Goal: Find specific page/section: Find specific page/section

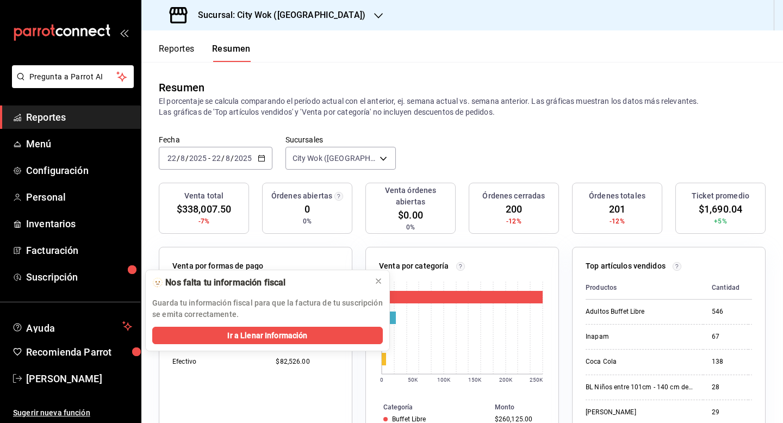
click at [212, 155] on input "22" at bounding box center [216, 158] width 10 height 9
click at [475, 100] on p "El porcentaje se calcula comparando el período actual con el anterior, ej. sema…" at bounding box center [462, 107] width 606 height 22
click at [222, 164] on div "2025-08-22 22 / 8 / 2025 - 2025-08-22 22 / 8 / 2025" at bounding box center [216, 158] width 114 height 23
click at [208, 195] on span "Hoy" at bounding box center [210, 190] width 84 height 11
click at [299, 14] on h3 "Sucursal: City Wok ([GEOGRAPHIC_DATA])" at bounding box center [277, 15] width 176 height 13
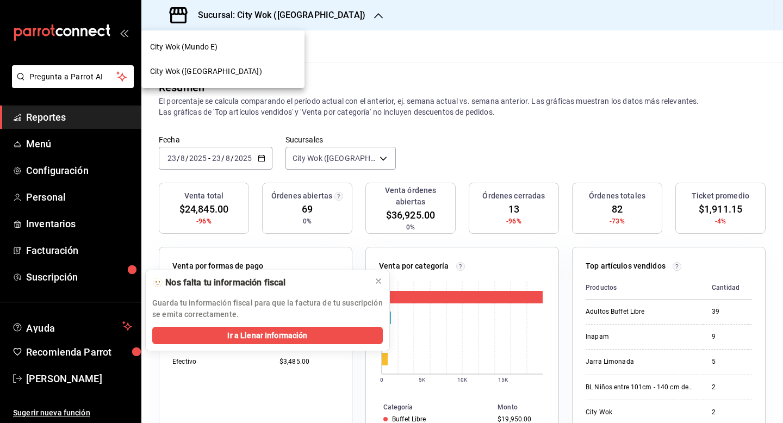
click at [257, 73] on div "City Wok ([GEOGRAPHIC_DATA])" at bounding box center [223, 71] width 146 height 11
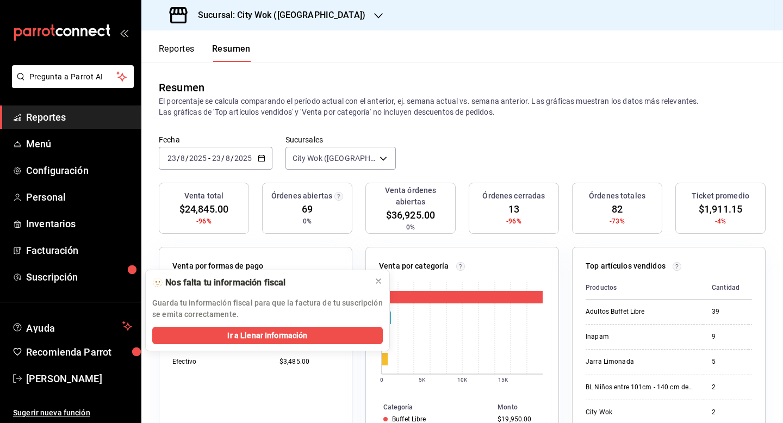
click at [289, 12] on h3 "Sucursal: City Wok ([GEOGRAPHIC_DATA])" at bounding box center [277, 15] width 176 height 13
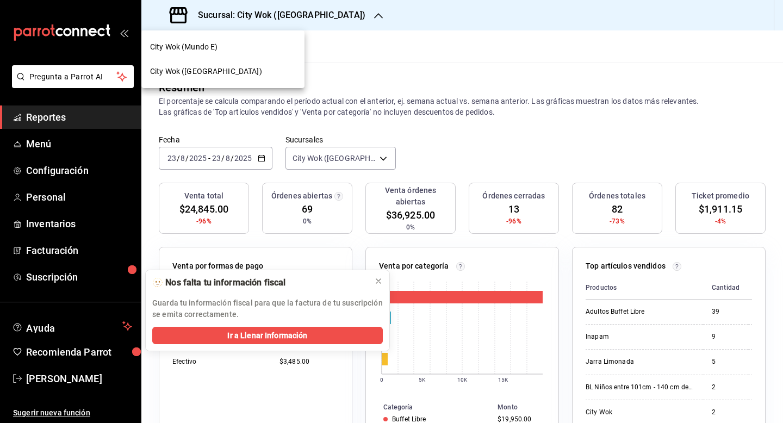
click at [261, 41] on div "City Wok (Mundo E)" at bounding box center [223, 46] width 146 height 11
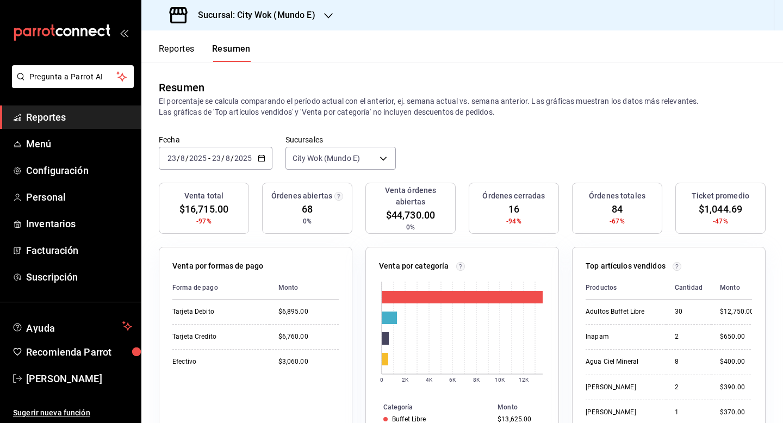
click at [282, 18] on h3 "Sucursal: City Wok (Mundo E)" at bounding box center [252, 15] width 126 height 13
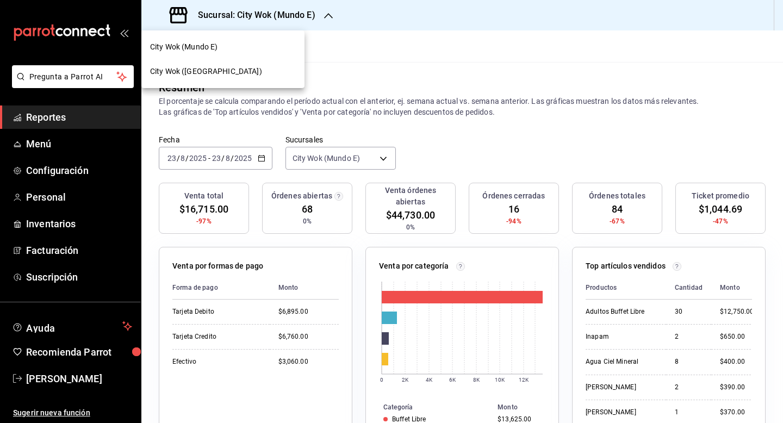
click at [253, 70] on div "City Wok ([GEOGRAPHIC_DATA])" at bounding box center [223, 71] width 146 height 11
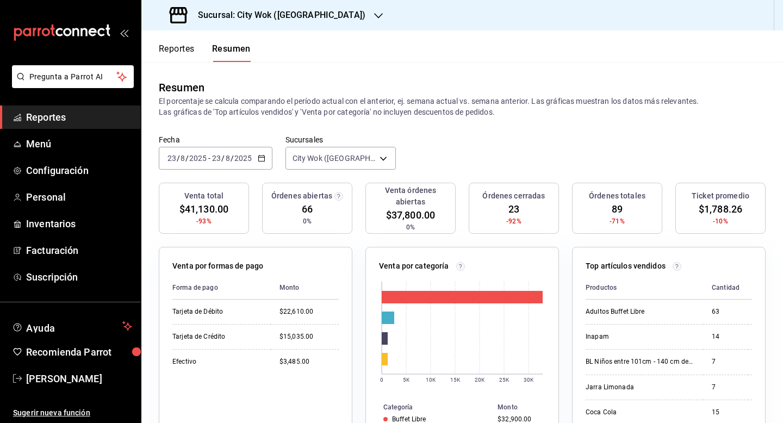
click at [278, 21] on h3 "Sucursal: City Wok ([GEOGRAPHIC_DATA])" at bounding box center [277, 15] width 176 height 13
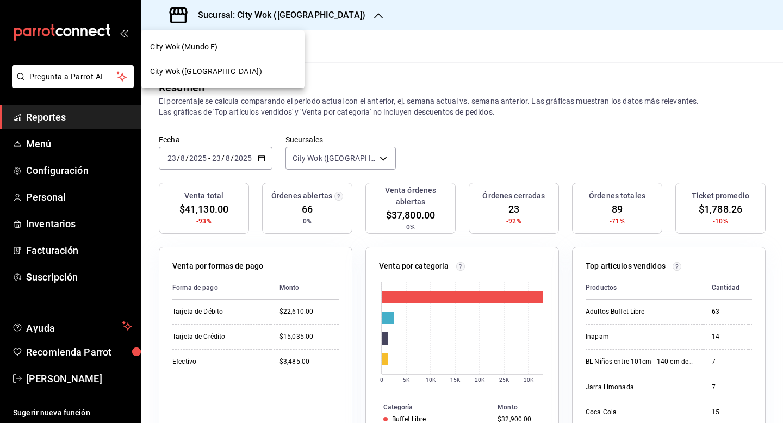
click at [278, 53] on div "City Wok (Mundo E)" at bounding box center [222, 47] width 163 height 24
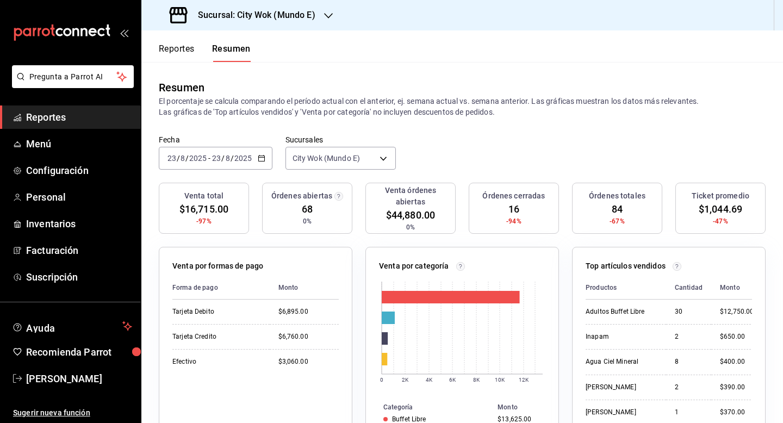
click at [269, 27] on div "Sucursal: City Wok (Mundo E)" at bounding box center [243, 15] width 187 height 30
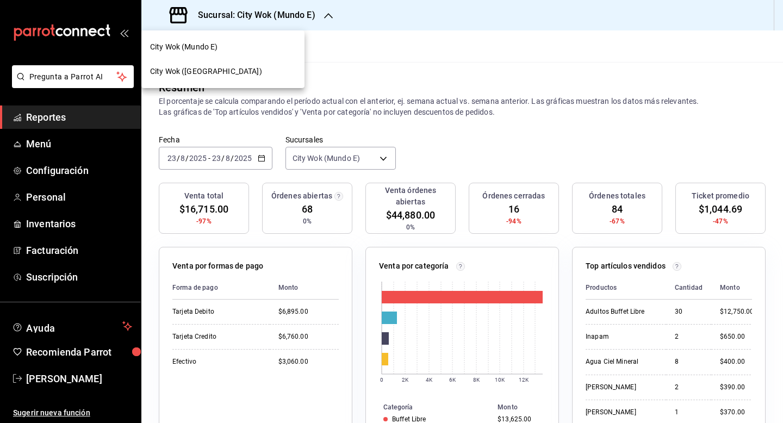
drag, startPoint x: 272, startPoint y: 50, endPoint x: 278, endPoint y: 79, distance: 29.4
click at [278, 79] on nav "City Wok (Mundo E) City Wok ([GEOGRAPHIC_DATA])" at bounding box center [222, 59] width 163 height 58
drag, startPoint x: 278, startPoint y: 79, endPoint x: 259, endPoint y: 52, distance: 33.2
click at [259, 52] on nav "City Wok (Mundo E) City Wok ([GEOGRAPHIC_DATA])" at bounding box center [222, 59] width 163 height 58
click at [259, 52] on div "City Wok (Mundo E)" at bounding box center [223, 46] width 146 height 11
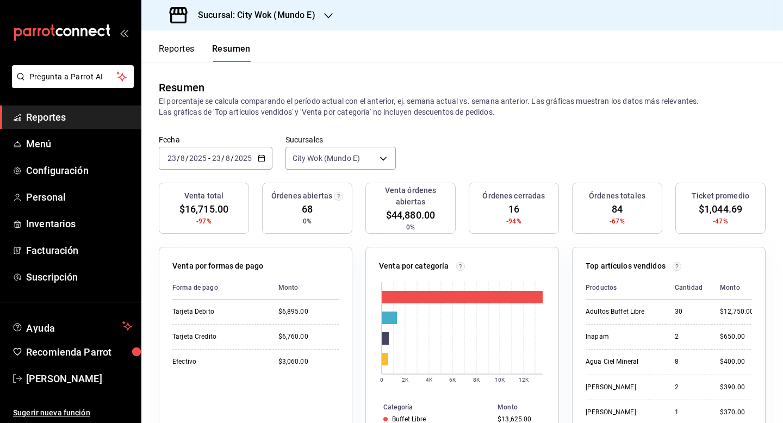
click at [269, 26] on div "Sucursal: City Wok (Mundo E)" at bounding box center [243, 15] width 187 height 30
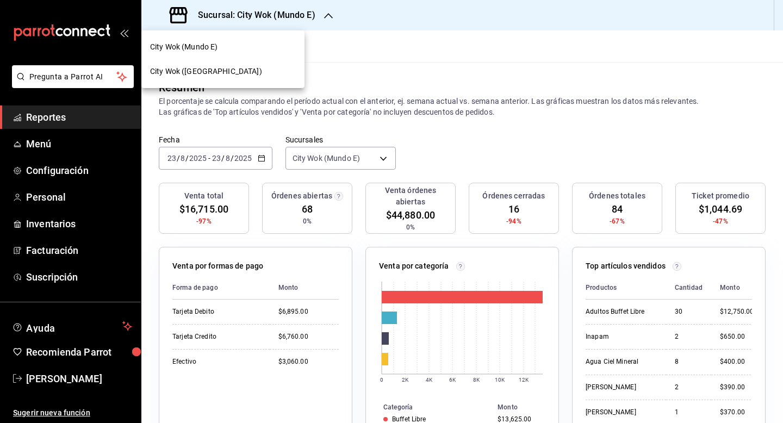
click at [273, 79] on div "City Wok ([GEOGRAPHIC_DATA])" at bounding box center [222, 71] width 163 height 24
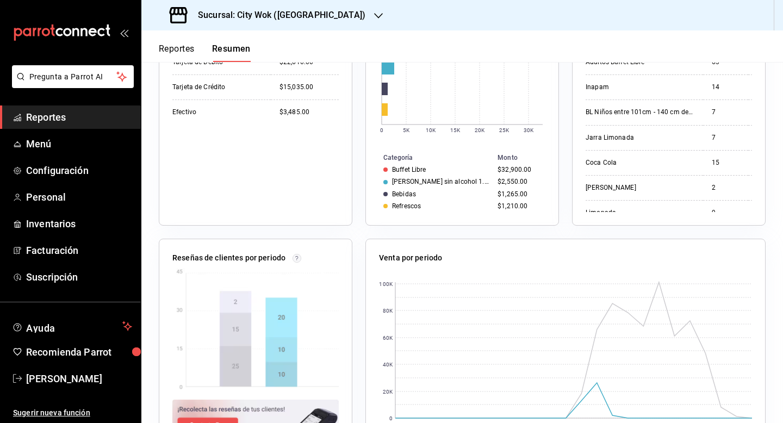
scroll to position [311, 0]
